Goal: Information Seeking & Learning: Learn about a topic

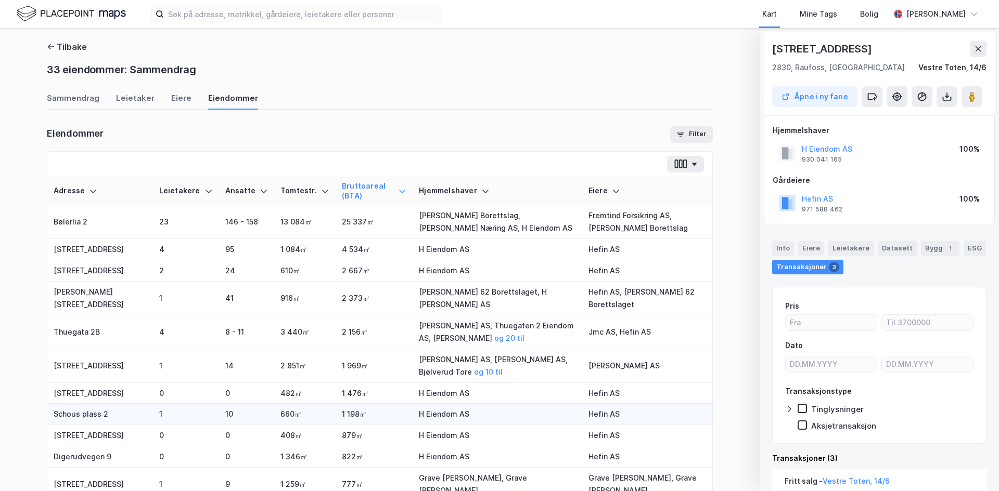
scroll to position [384, 0]
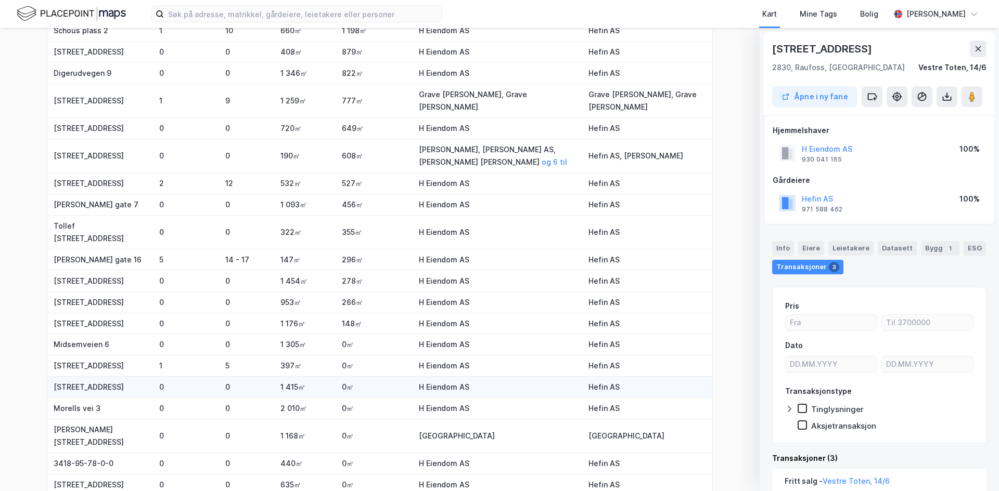
click at [58, 11] on img at bounding box center [71, 14] width 109 height 18
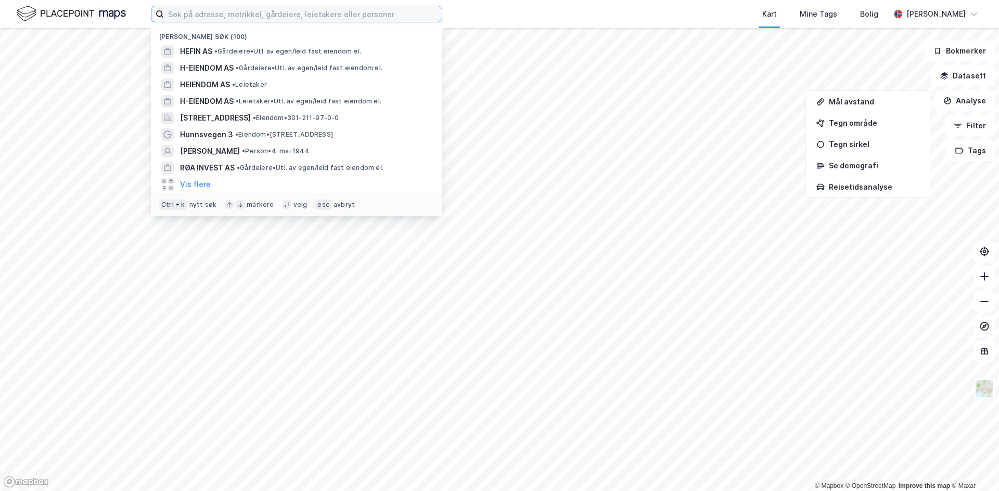
click at [220, 10] on input at bounding box center [303, 14] width 278 height 16
paste input "[PERSON_NAME] Stock"
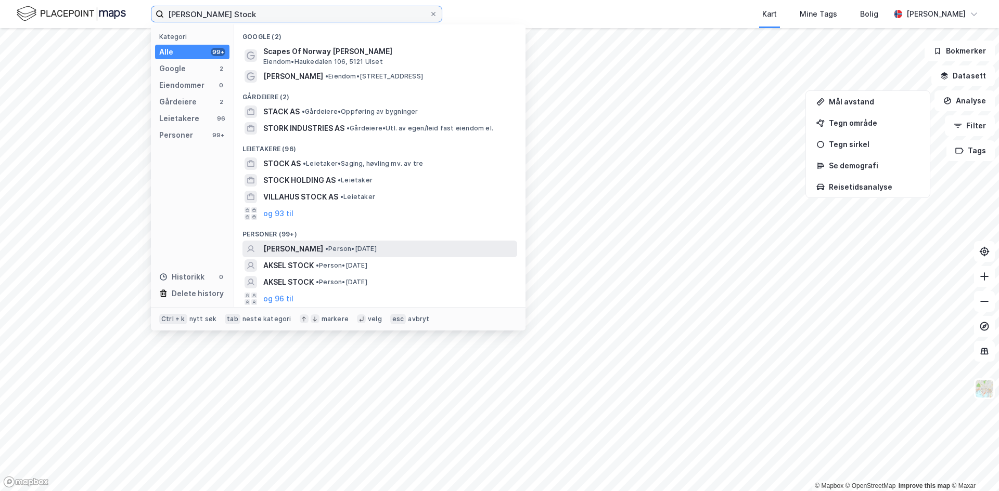
type input "[PERSON_NAME] Stock"
click at [411, 252] on div "[PERSON_NAME] STOCK • Person • [DATE]" at bounding box center [389, 249] width 252 height 12
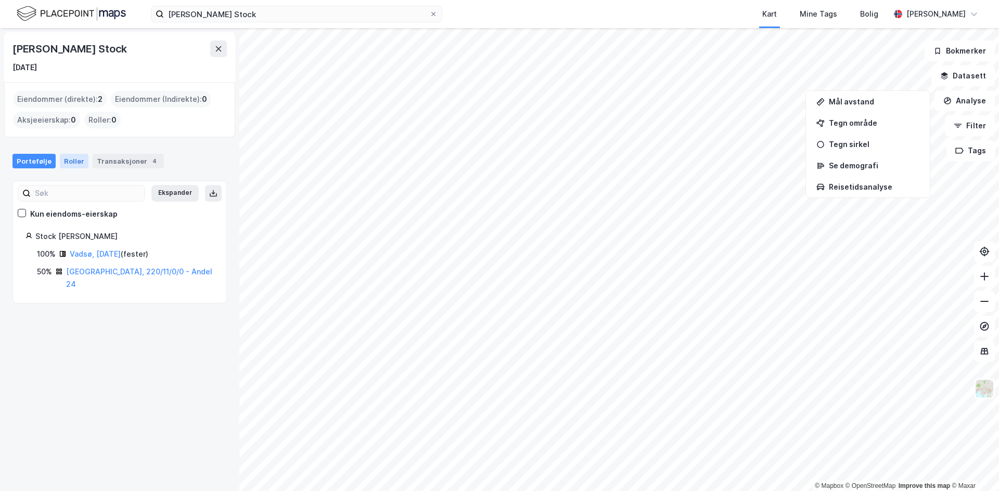
click at [75, 166] on div "Roller" at bounding box center [74, 161] width 29 height 15
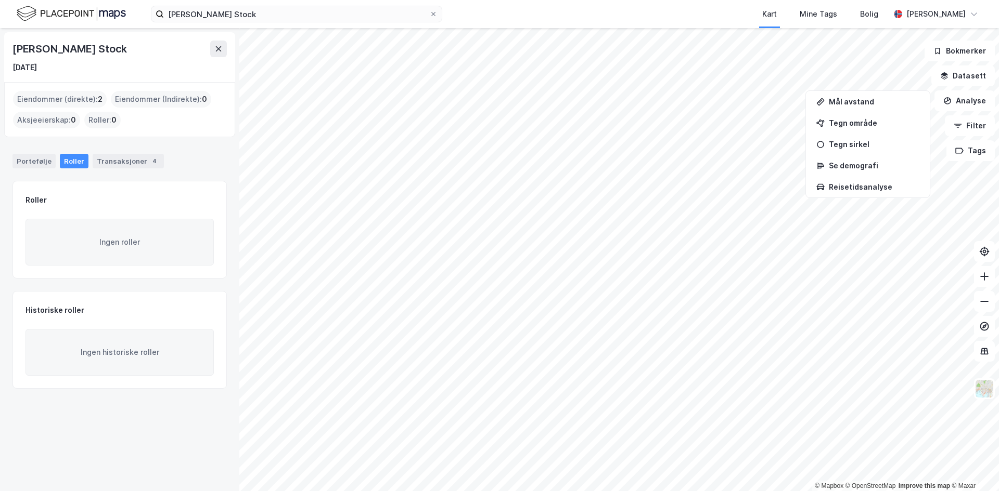
click at [104, 170] on div "Portefølje Roller Transaksjoner 4" at bounding box center [119, 156] width 239 height 31
click at [106, 163] on div "Transaksjoner 4" at bounding box center [128, 161] width 71 height 15
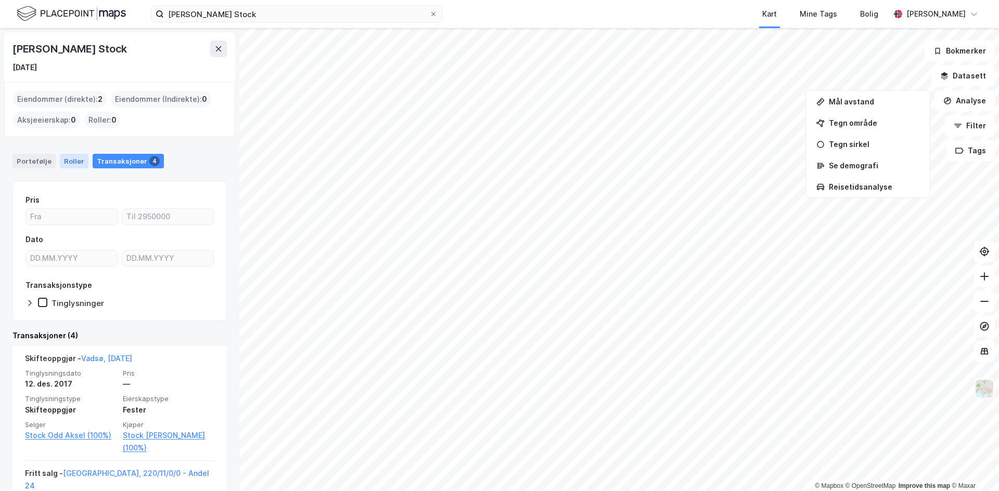
click at [72, 159] on div "Roller" at bounding box center [74, 161] width 29 height 15
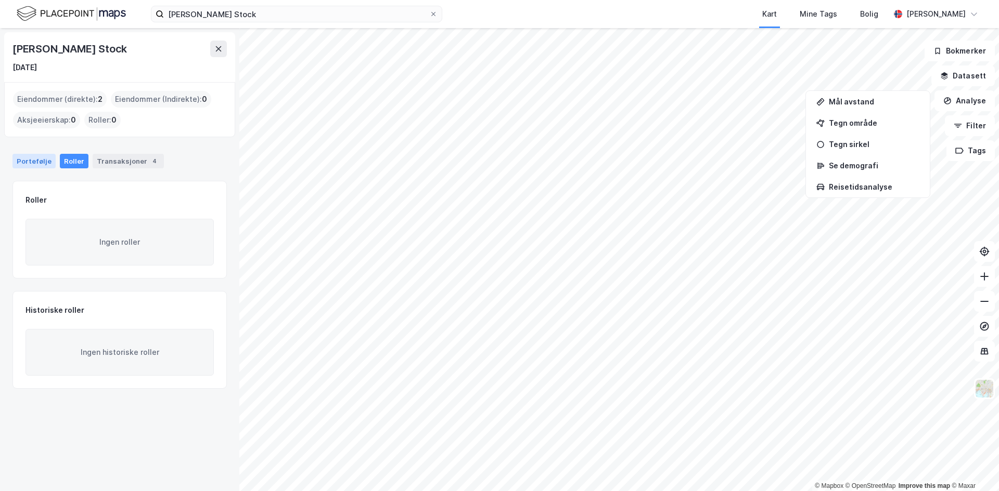
click at [22, 159] on div "Portefølje" at bounding box center [33, 161] width 43 height 15
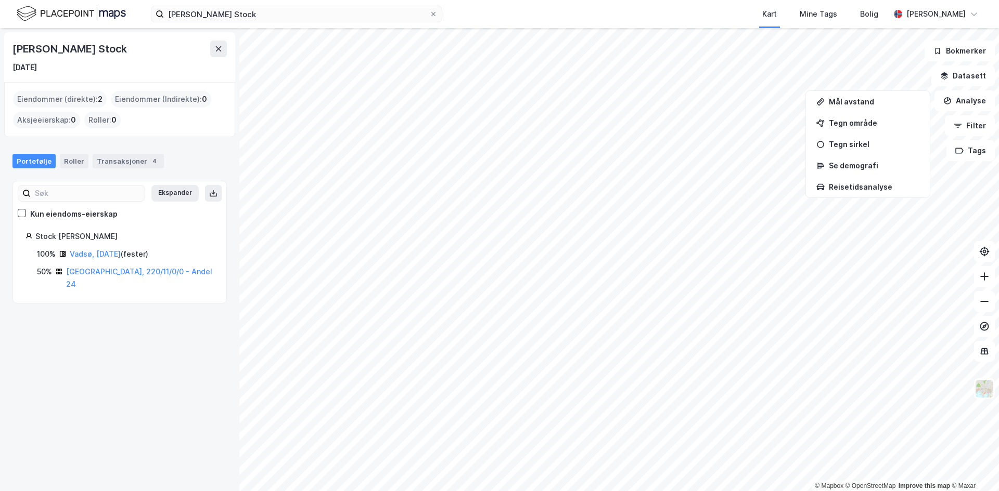
drag, startPoint x: 62, startPoint y: 66, endPoint x: 7, endPoint y: 70, distance: 54.8
click at [7, 70] on div "[PERSON_NAME] Stock [DATE]" at bounding box center [119, 57] width 231 height 50
